Goal: Task Accomplishment & Management: Manage account settings

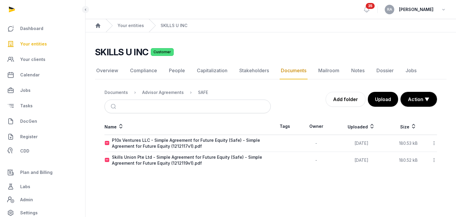
click at [40, 44] on span "Your entities" at bounding box center [33, 43] width 27 height 7
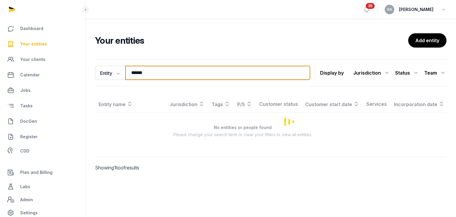
click at [166, 72] on input "******" at bounding box center [217, 73] width 185 height 14
drag, startPoint x: 166, startPoint y: 72, endPoint x: 118, endPoint y: 74, distance: 48.7
click at [118, 74] on div "Entity Entity People Tags Services ****** Search" at bounding box center [202, 73] width 215 height 14
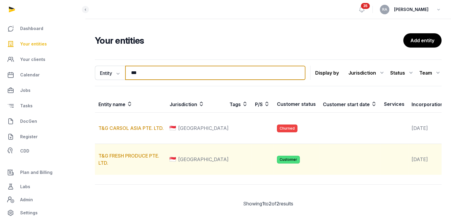
type input "***"
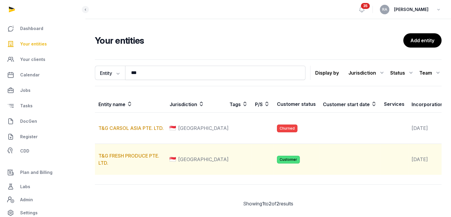
click at [122, 172] on td "T&G FRESH PRODUCE PTE. LTD." at bounding box center [130, 159] width 71 height 31
click at [136, 166] on link "T&G FRESH PRODUCE PTE. LTD." at bounding box center [129, 159] width 61 height 13
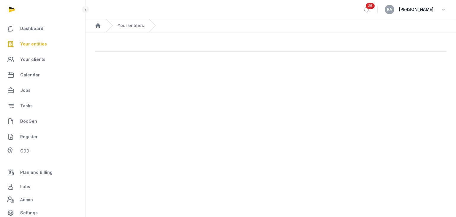
click at [136, 177] on main "Open sidebar 35 RA [PERSON_NAME] Home Your entities" at bounding box center [228, 108] width 456 height 217
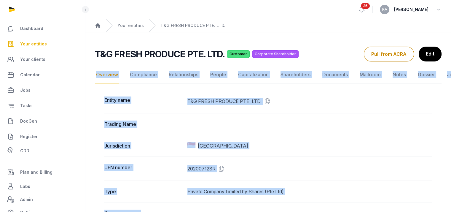
click at [357, 126] on dd at bounding box center [310, 123] width 245 height 7
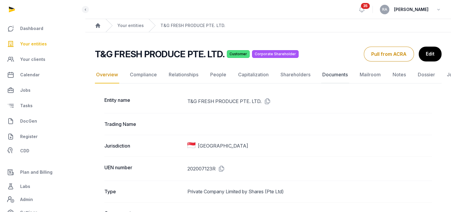
click at [333, 74] on link "Documents" at bounding box center [335, 74] width 28 height 17
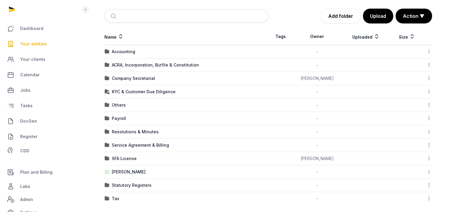
scroll to position [84, 0]
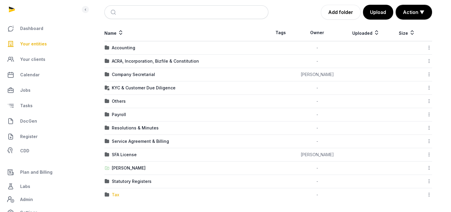
click at [113, 194] on div "Tax" at bounding box center [115, 195] width 7 height 6
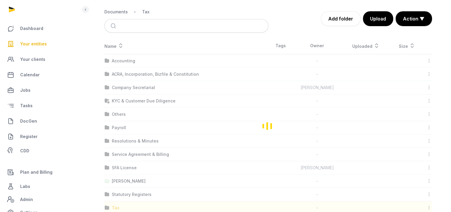
click at [113, 194] on div "Loading" at bounding box center [268, 125] width 347 height 177
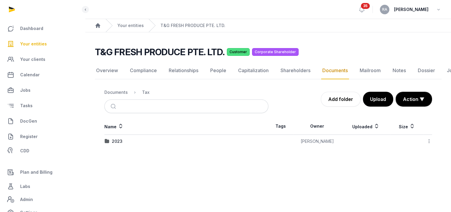
scroll to position [4, 0]
click at [121, 138] on div "2023" at bounding box center [117, 141] width 11 height 6
click at [0, 0] on div "Loading" at bounding box center [0, 0] width 0 height 0
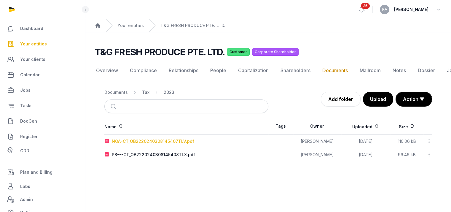
click at [164, 138] on div "NOA-CT_OB2220240308145407TLV.pdf" at bounding box center [153, 141] width 82 height 6
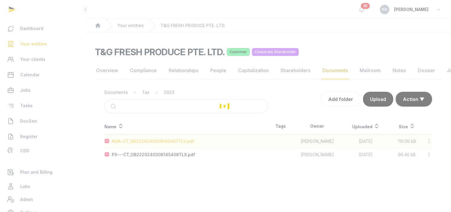
click at [164, 137] on div "Loading" at bounding box center [225, 106] width 451 height 212
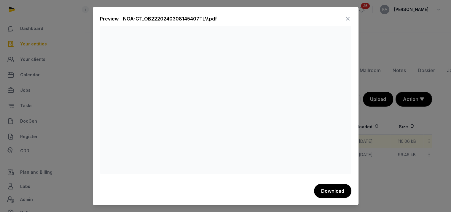
click at [347, 15] on icon at bounding box center [348, 18] width 7 height 9
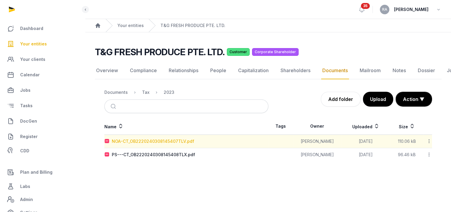
click at [163, 138] on div "NOA-CT_OB2220240308145407TLV.pdf" at bounding box center [153, 141] width 82 height 6
click at [0, 0] on div "Loading" at bounding box center [0, 0] width 0 height 0
